Goal: Information Seeking & Learning: Learn about a topic

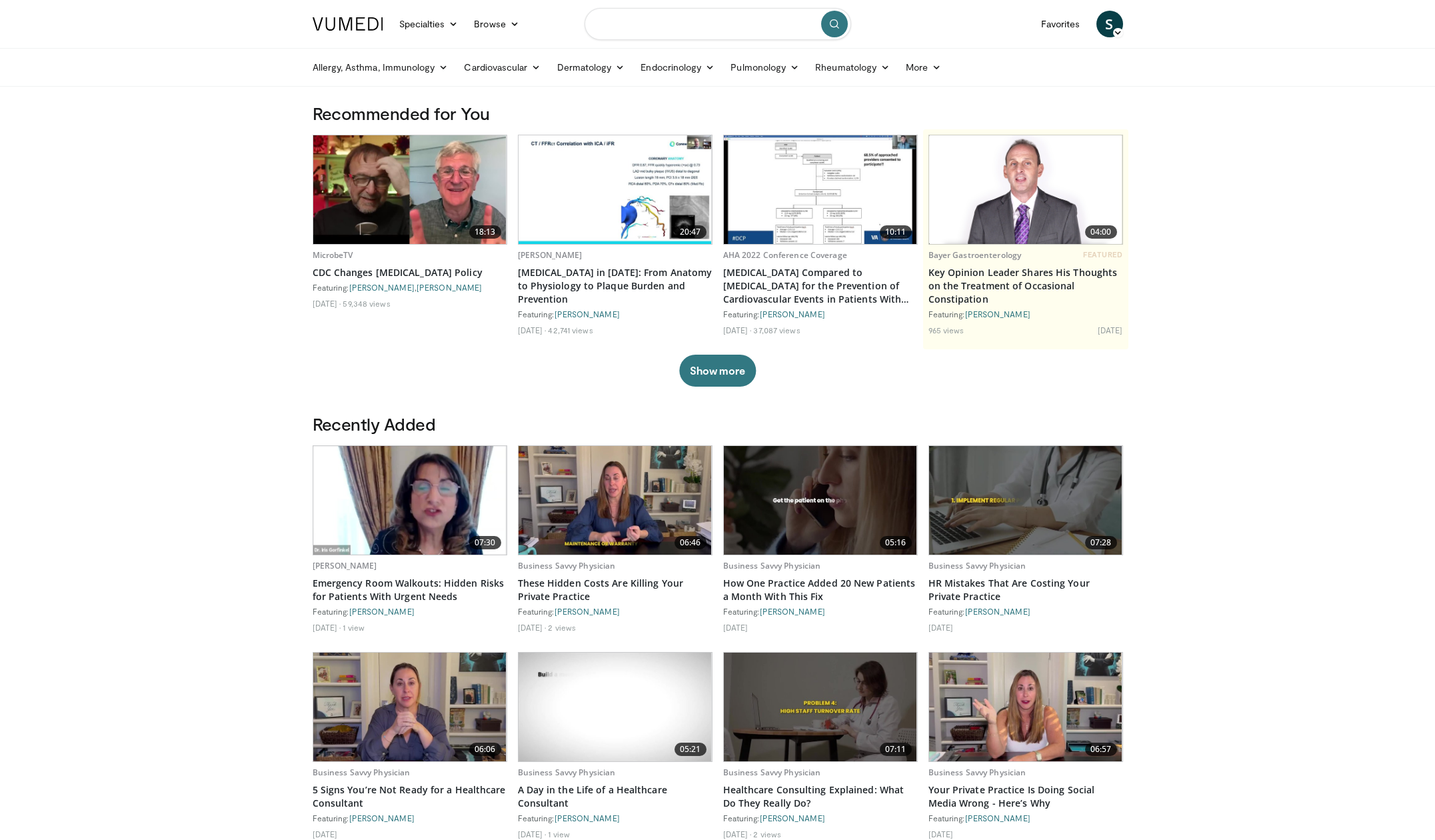
click at [688, 11] on input "Search topics, interventions" at bounding box center [718, 24] width 266 height 32
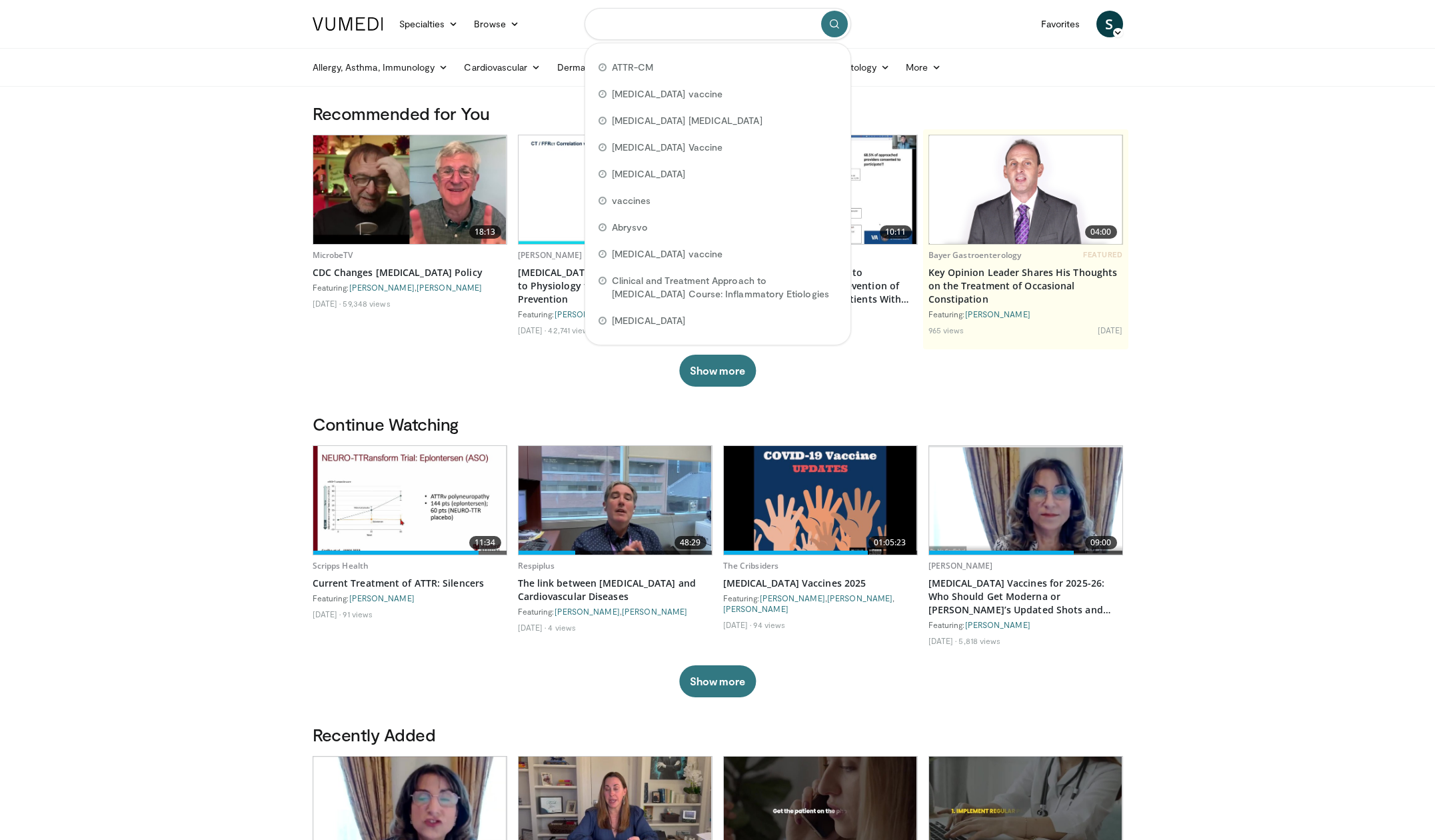
paste input "*********"
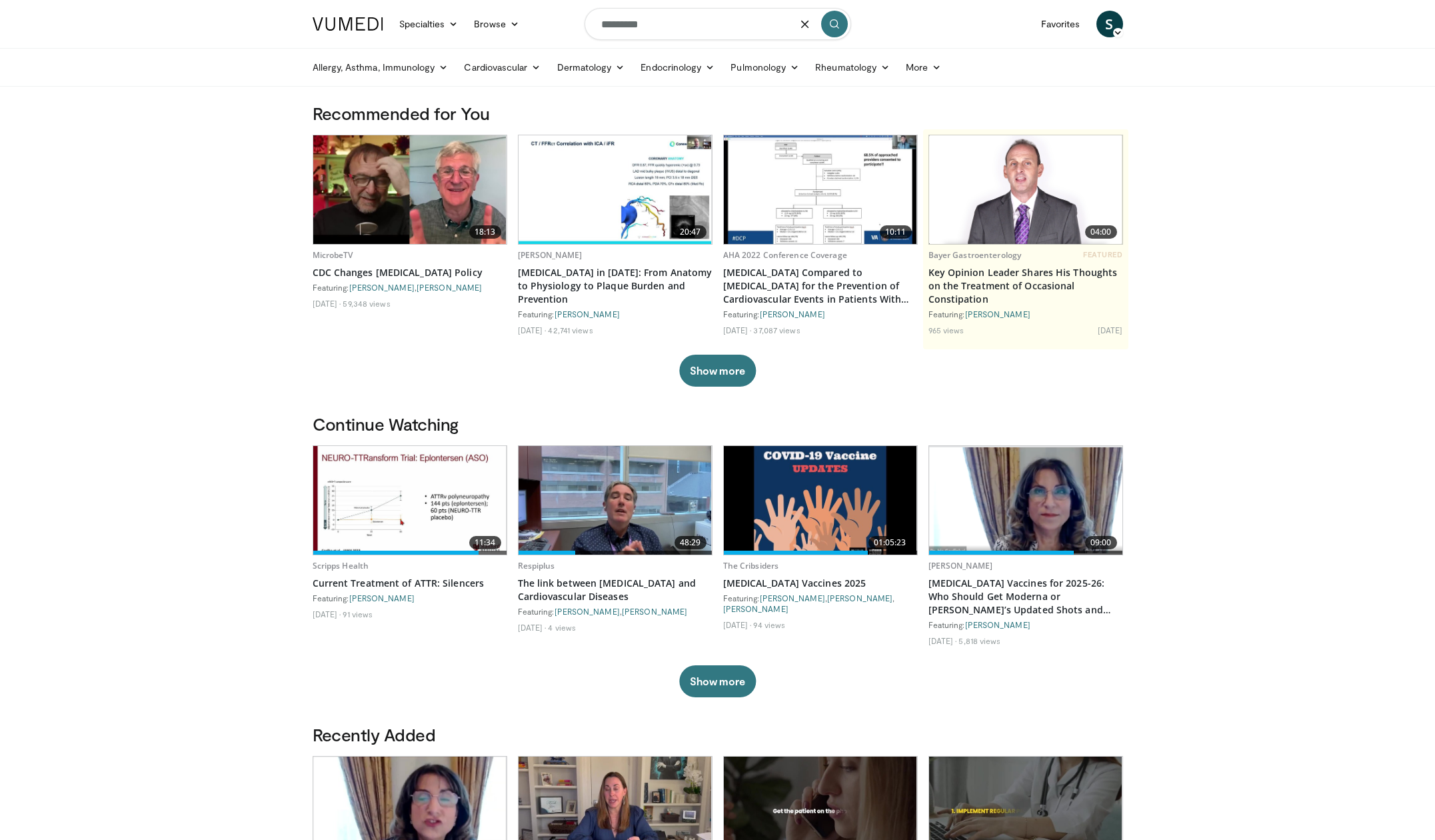
type input "*********"
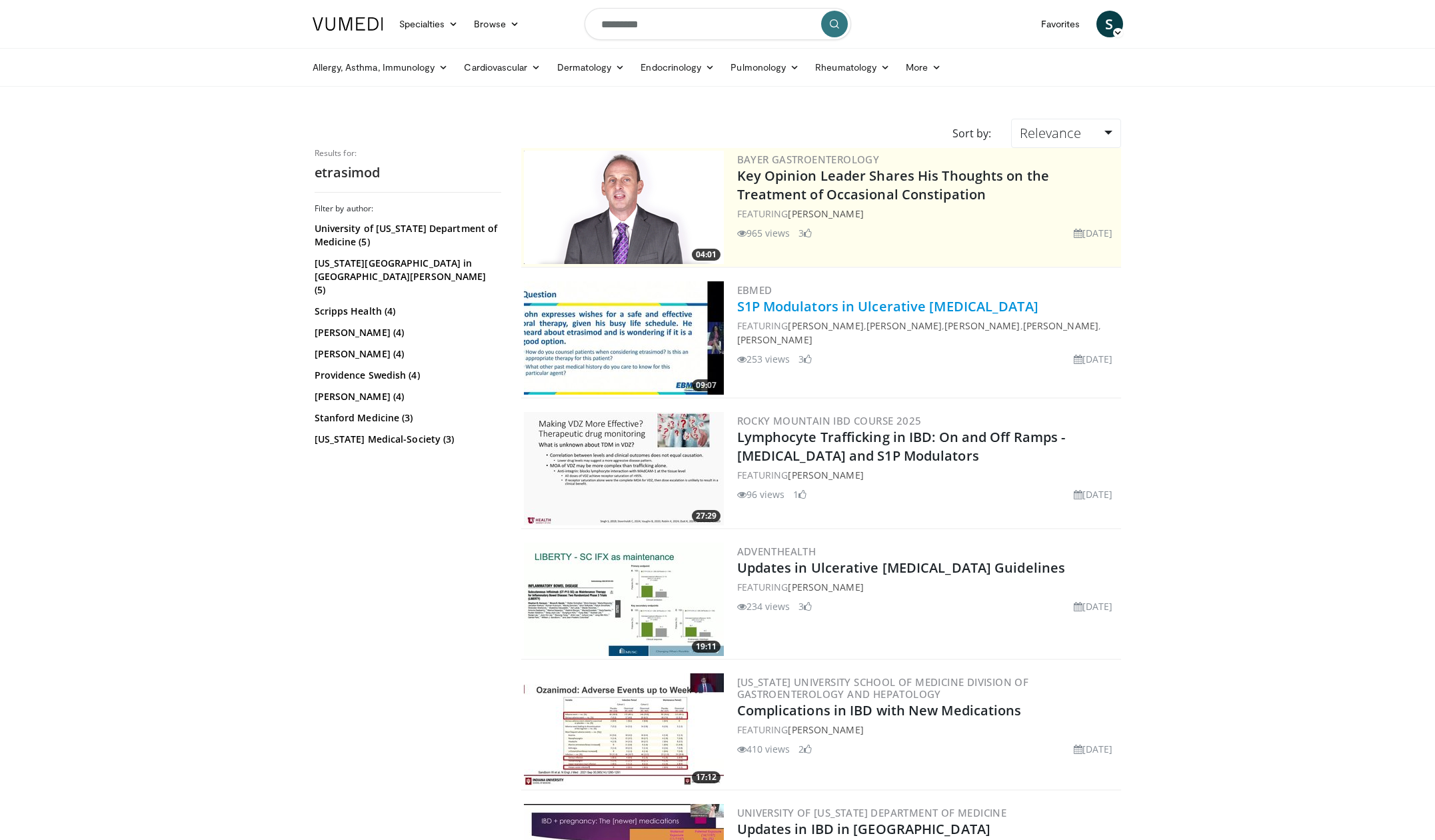
click at [861, 313] on link "S1P Modulators in Ulcerative [MEDICAL_DATA]" at bounding box center [887, 306] width 301 height 18
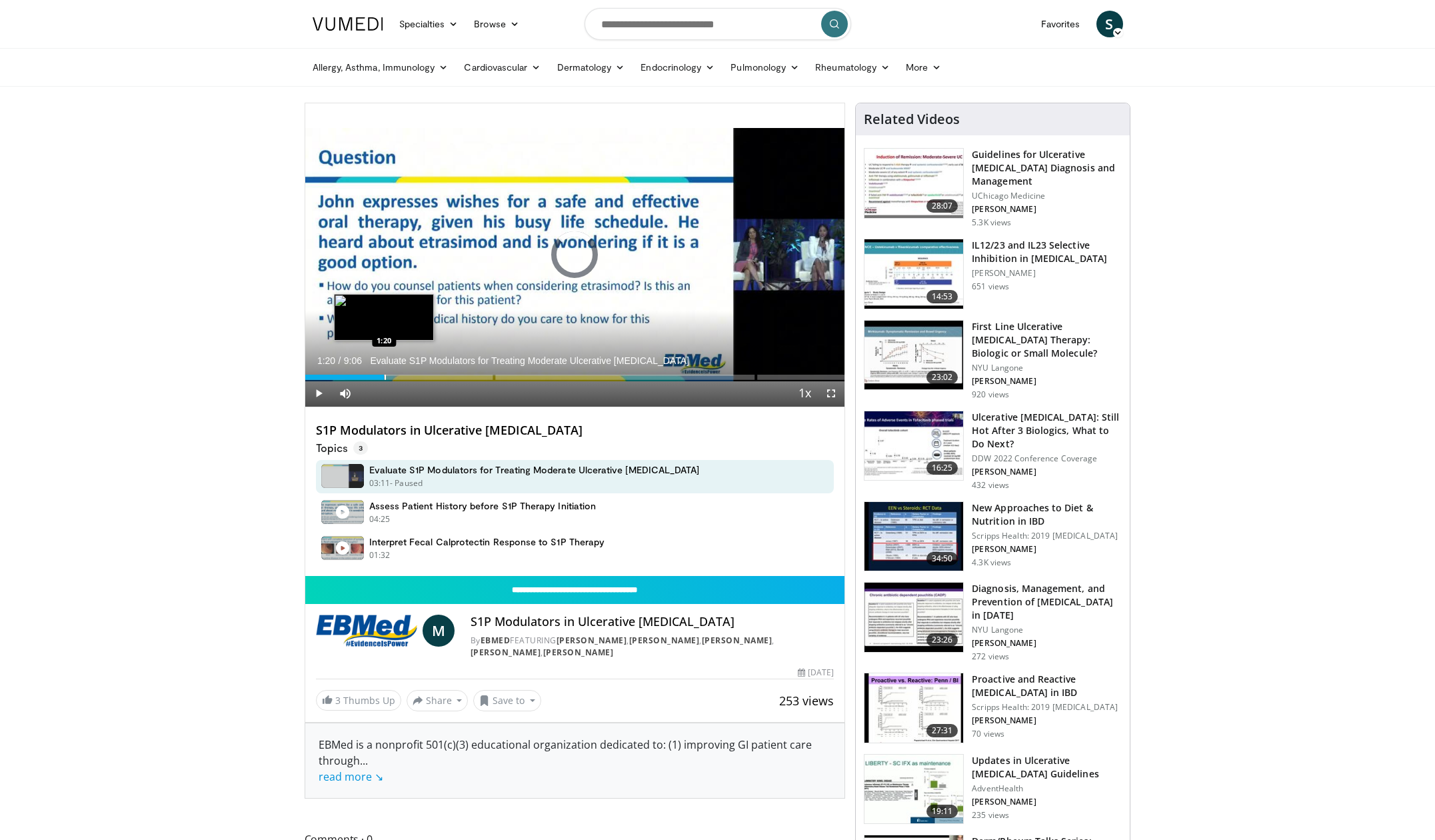
click at [385, 375] on div "Progress Bar" at bounding box center [385, 377] width 1 height 6
click at [420, 378] on div "Progress Bar" at bounding box center [420, 377] width 1 height 6
click at [444, 379] on div "Progress Bar" at bounding box center [437, 377] width 91 height 6
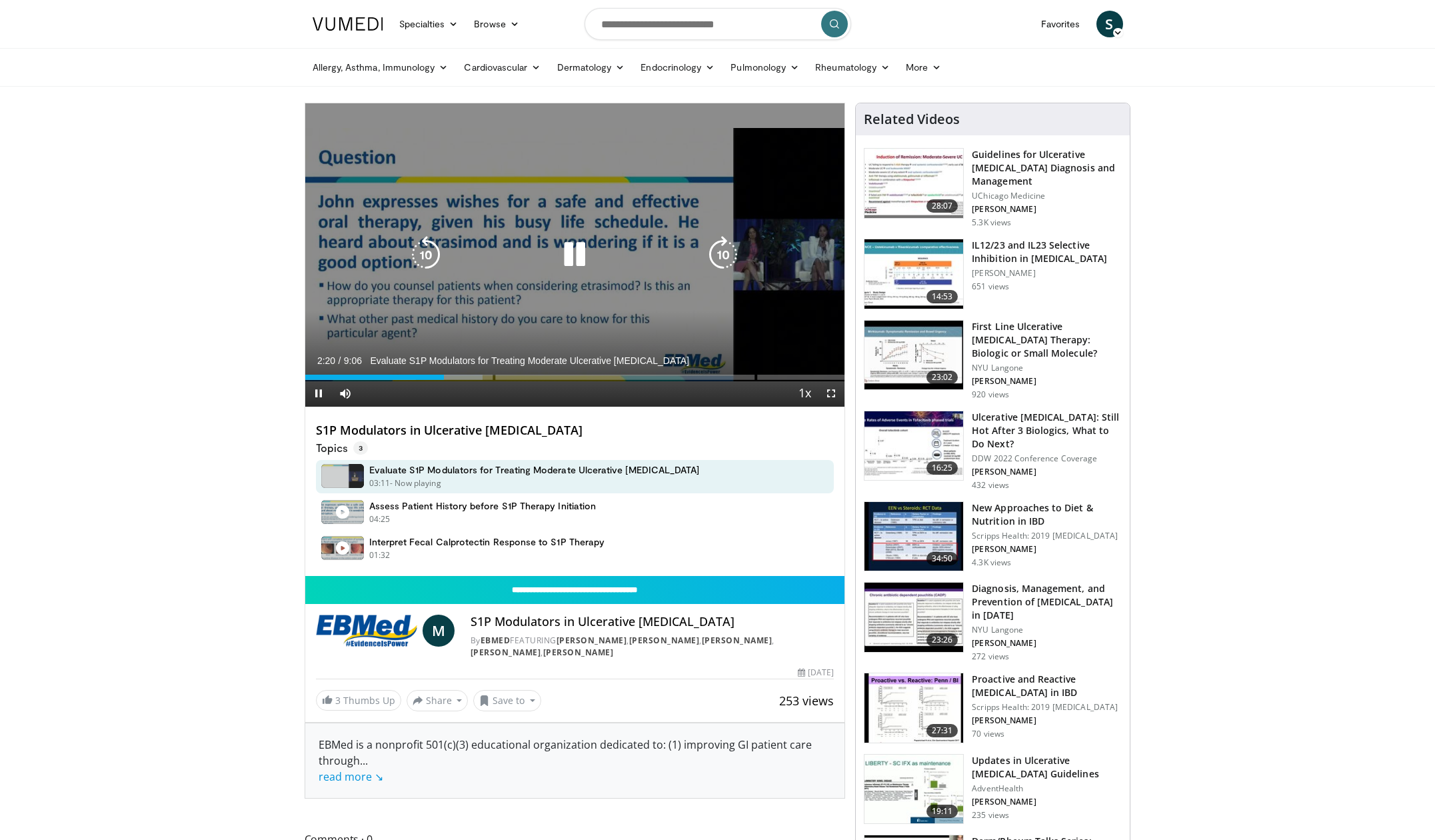
click at [474, 380] on video-js "**********" at bounding box center [576, 255] width 540 height 304
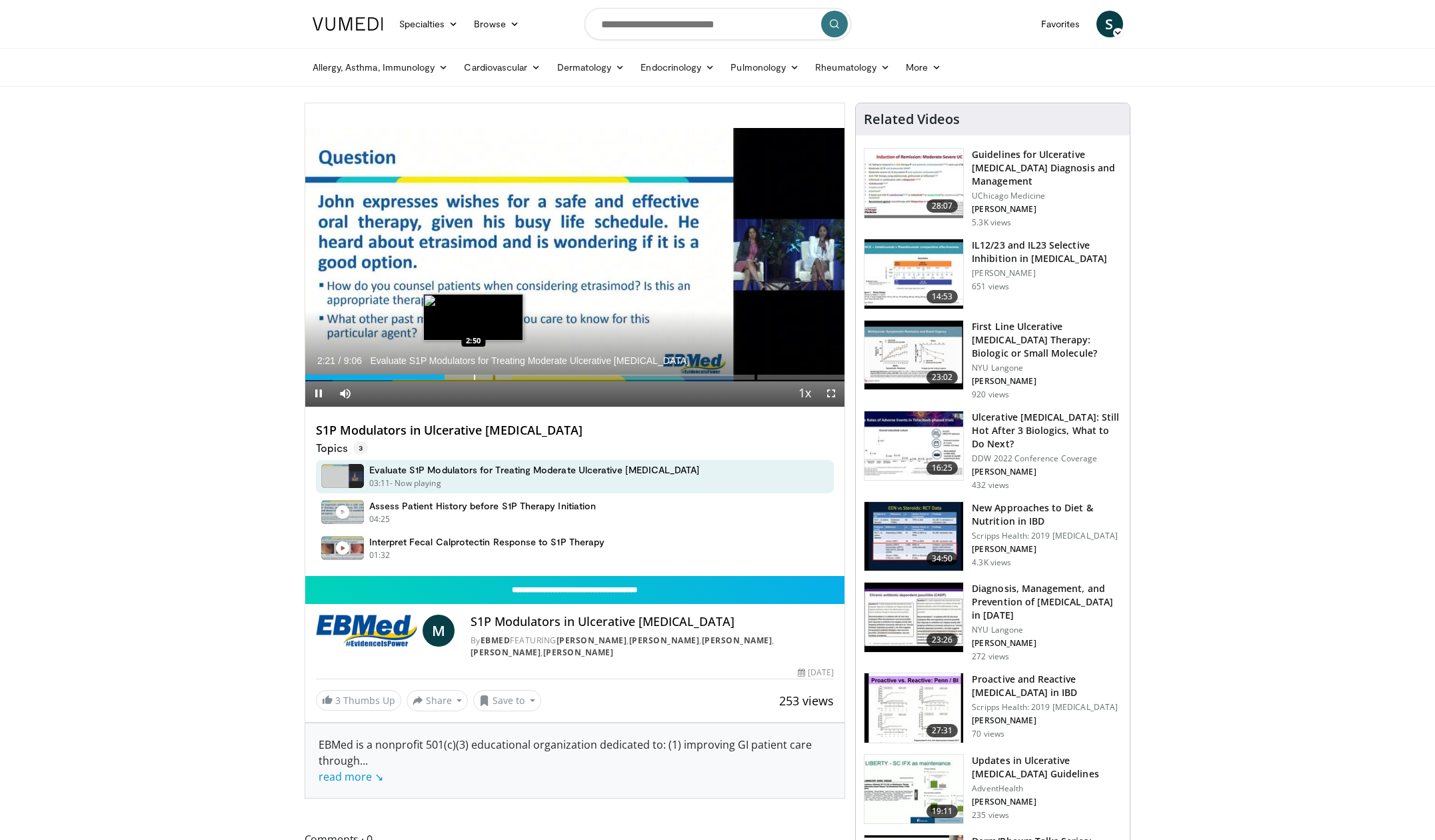
click at [475, 375] on div "Progress Bar" at bounding box center [474, 377] width 1 height 6
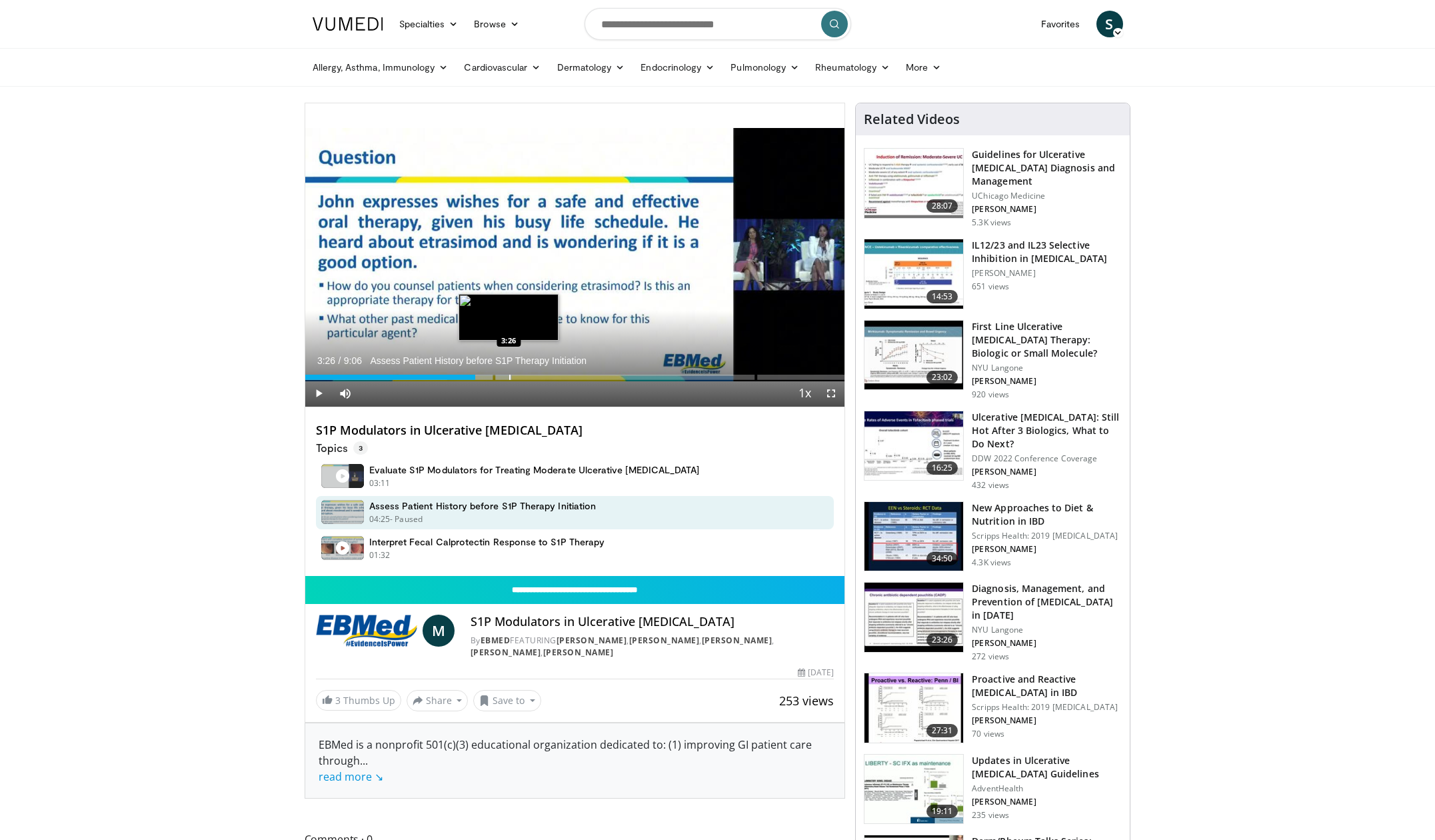
click at [509, 377] on div "Progress Bar" at bounding box center [509, 377] width 1 height 6
click at [536, 374] on div "Progress Bar" at bounding box center [535, 377] width 1 height 6
click at [589, 377] on div "Progress Bar" at bounding box center [589, 377] width 1 height 6
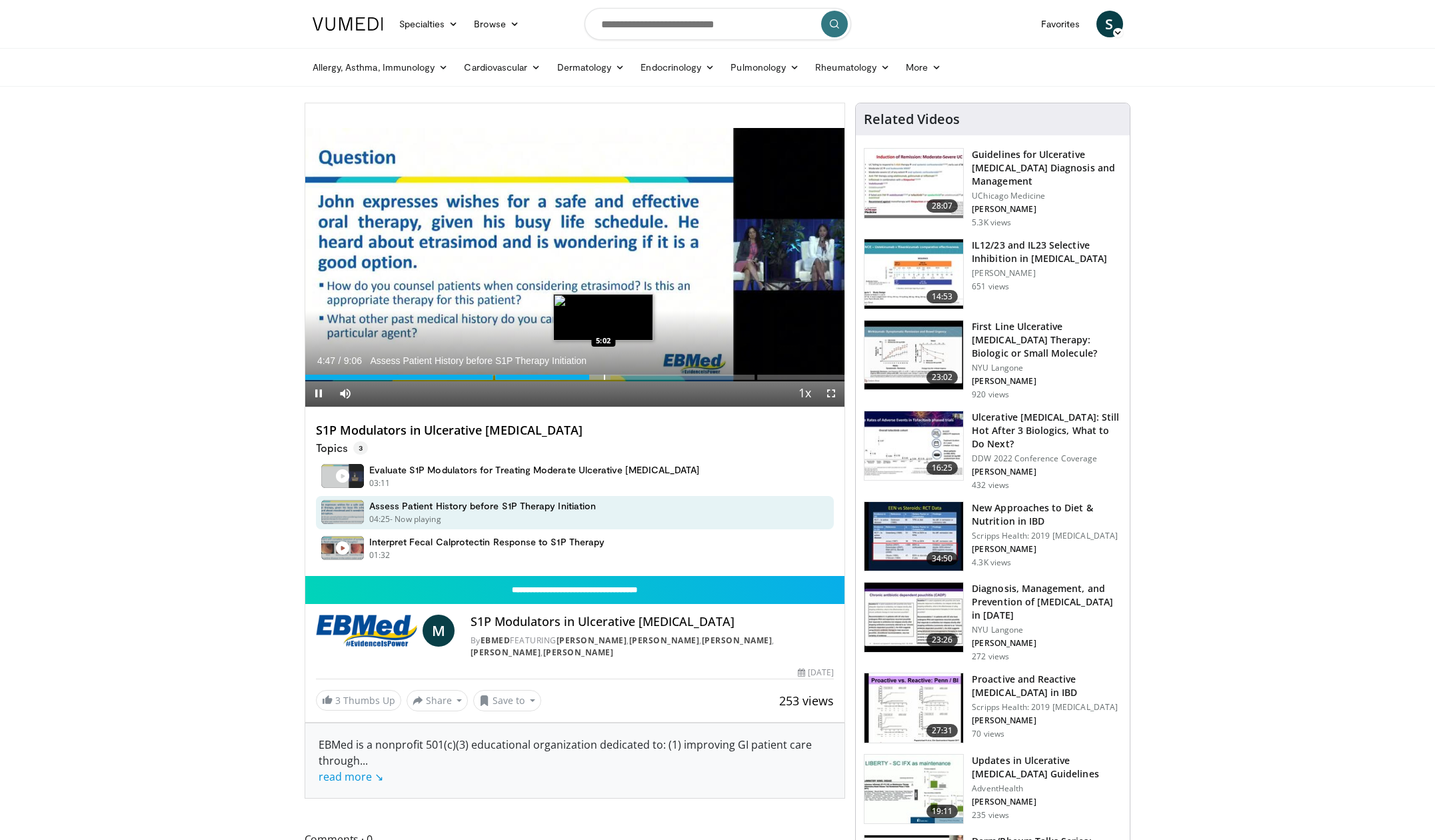
click at [605, 377] on div "Progress Bar" at bounding box center [604, 377] width 1 height 6
click at [635, 379] on div "Loaded : 73.14% 5:34" at bounding box center [576, 377] width 540 height 6
click at [652, 379] on div "Progress Bar" at bounding box center [652, 377] width 1 height 6
click at [660, 379] on div "Progress Bar" at bounding box center [660, 377] width 1 height 6
click at [676, 379] on div "Progress Bar" at bounding box center [676, 377] width 1 height 6
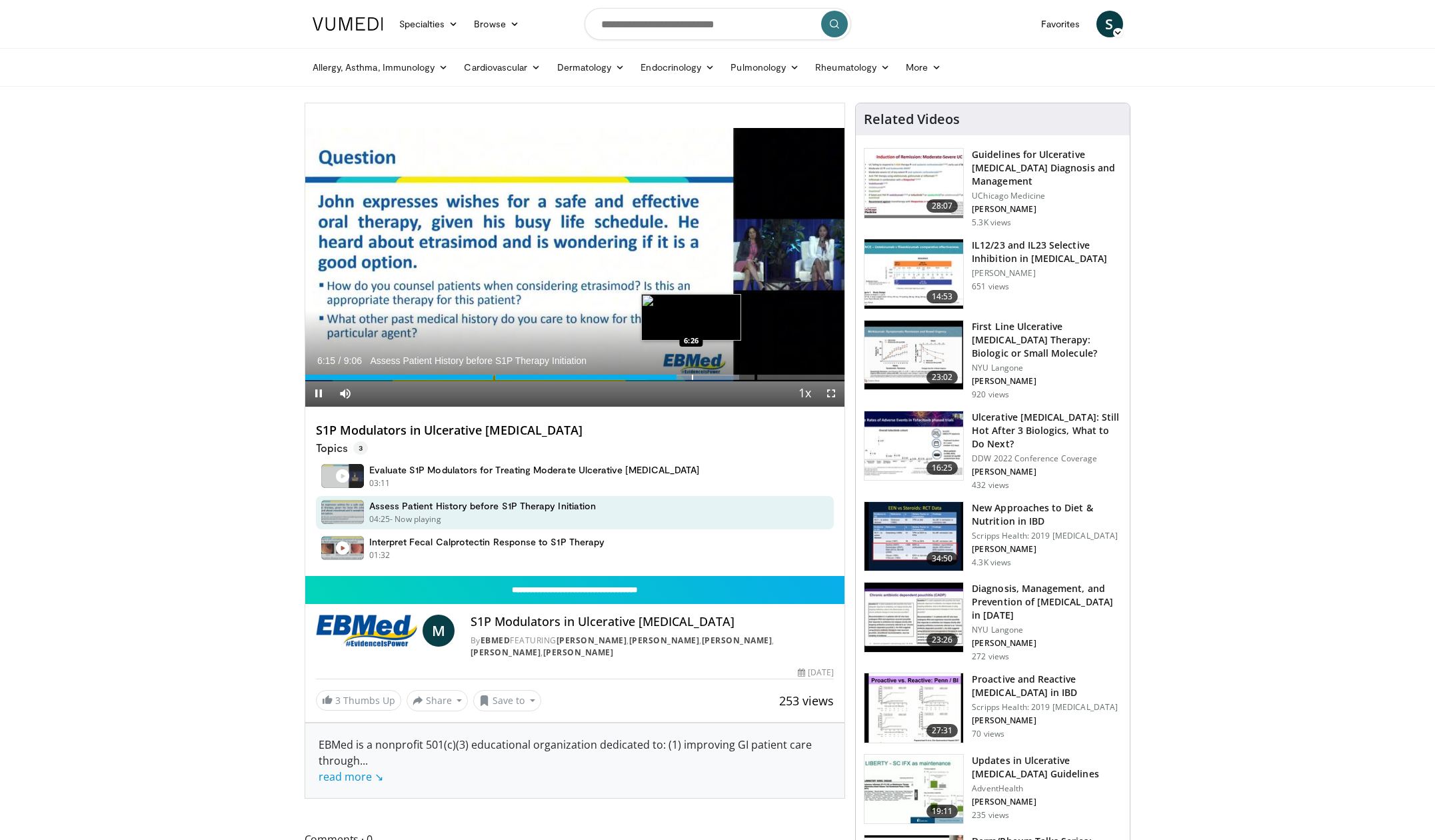
click at [693, 379] on div "Progress Bar" at bounding box center [692, 377] width 1 height 6
click at [712, 379] on div "Progress Bar" at bounding box center [712, 377] width 1 height 6
click at [730, 378] on div "Progress Bar" at bounding box center [728, 377] width 1 height 6
click at [318, 390] on span "Video Player" at bounding box center [319, 393] width 26 height 26
